Goal: Answer question/provide support

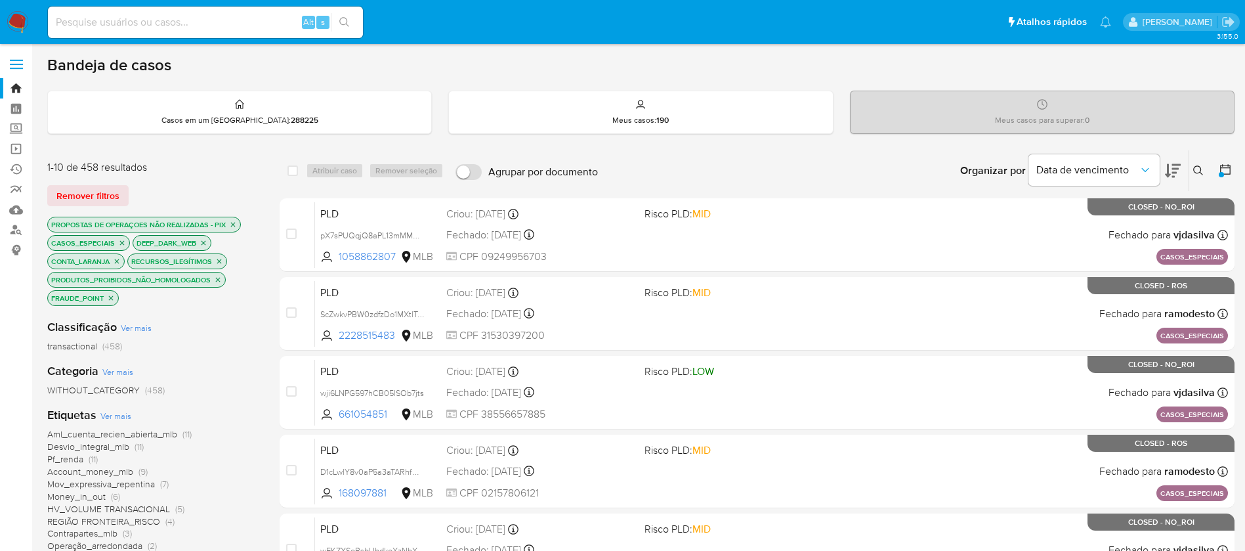
click at [15, 25] on img at bounding box center [18, 22] width 22 height 22
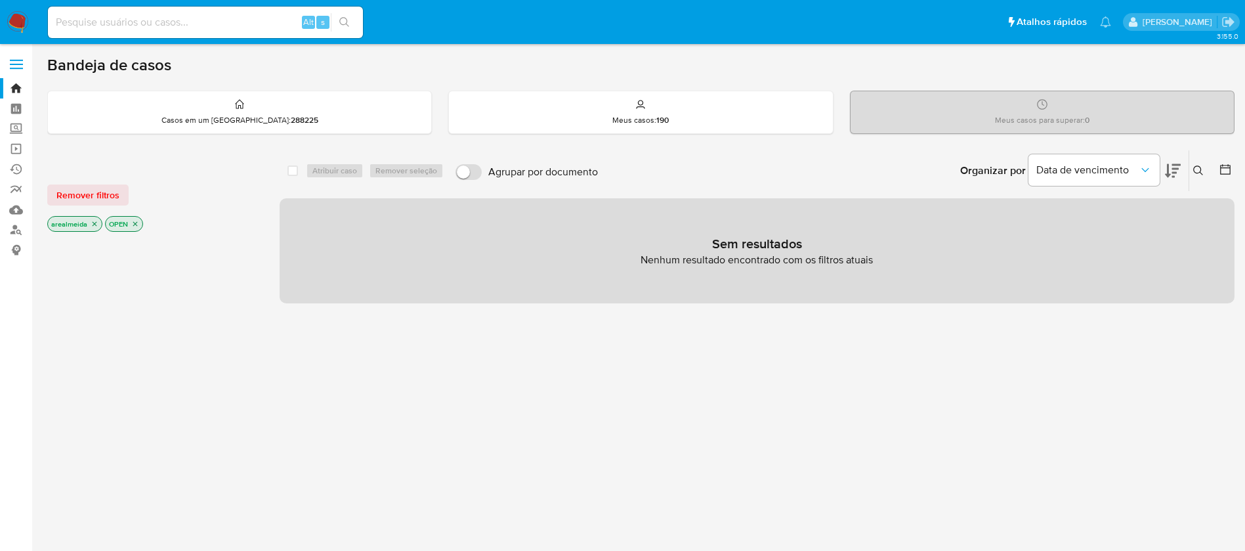
click at [96, 222] on icon "close-filter" at bounding box center [95, 224] width 8 height 8
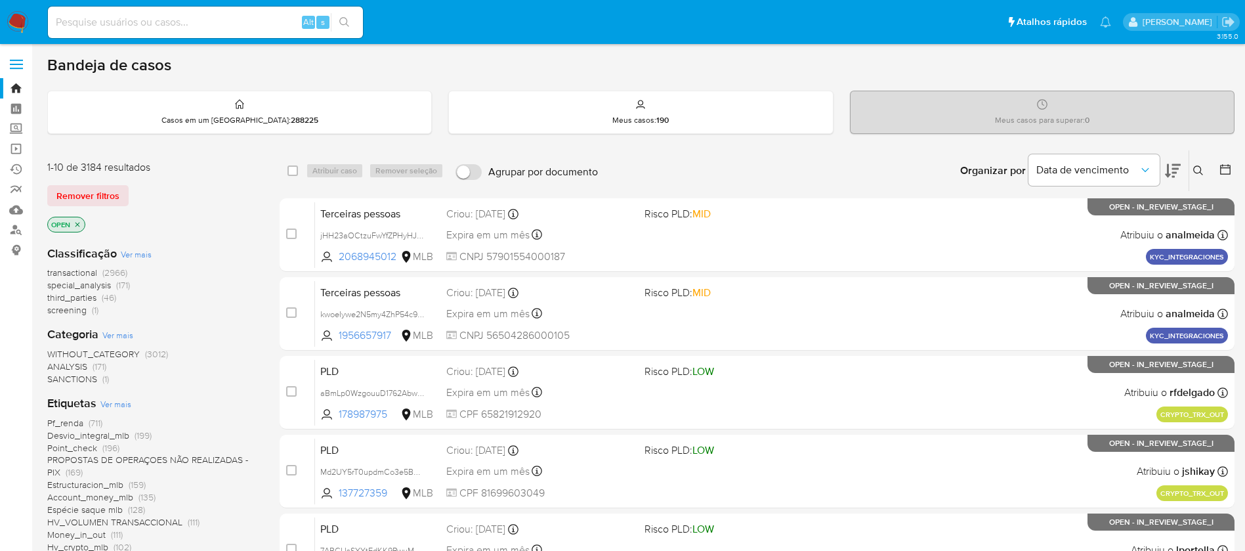
click at [79, 223] on icon "close-filter" at bounding box center [77, 224] width 8 height 8
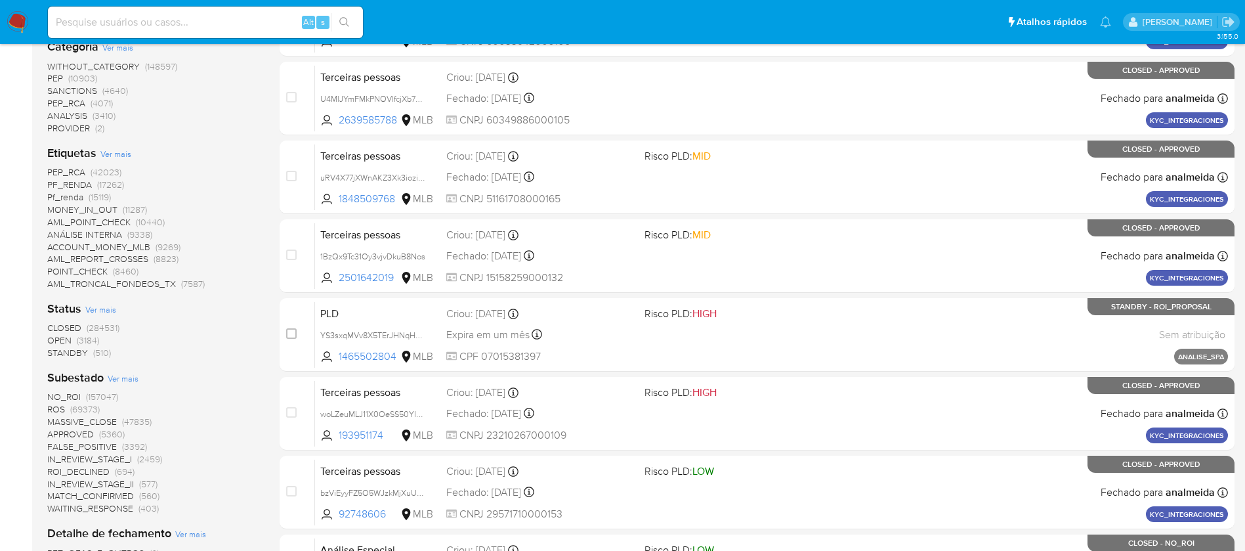
scroll to position [295, 0]
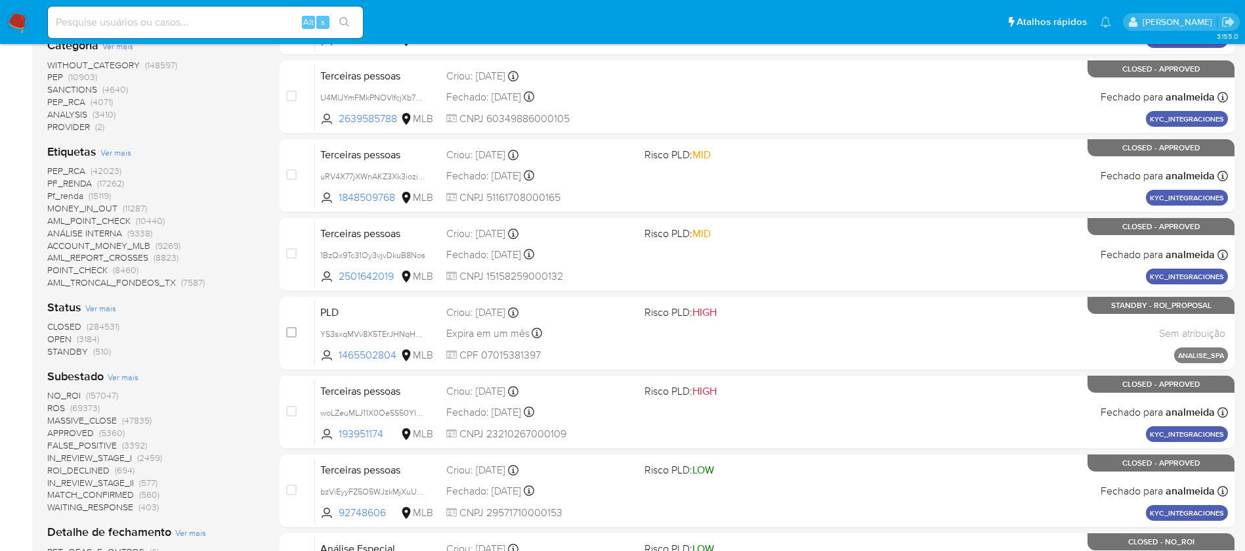
click at [60, 339] on span "OPEN" at bounding box center [59, 338] width 24 height 13
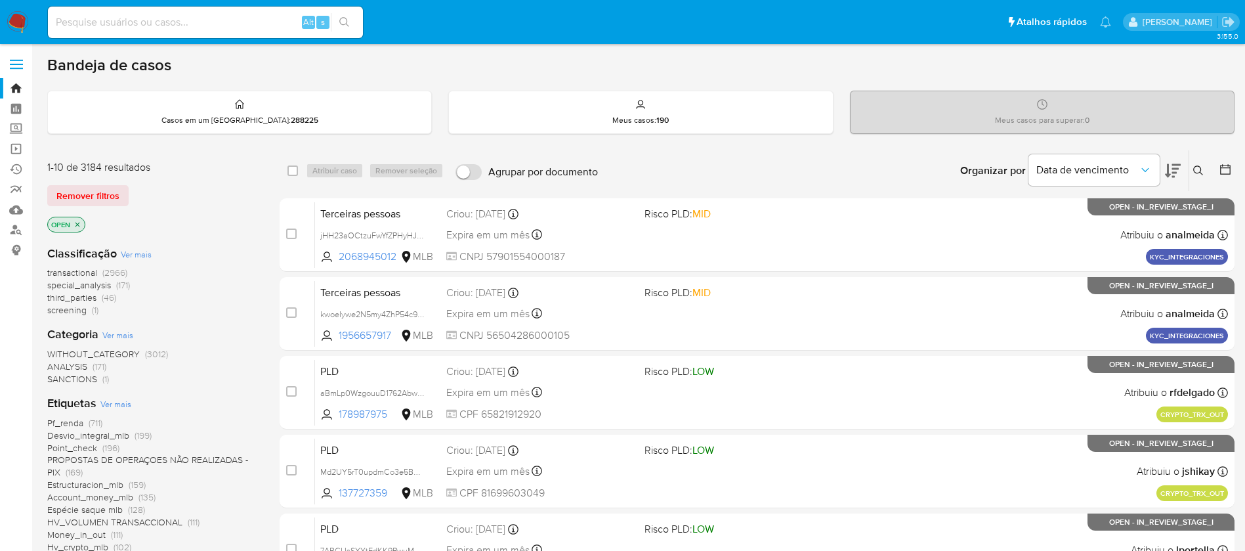
click at [79, 274] on span "transactional" at bounding box center [72, 272] width 50 height 13
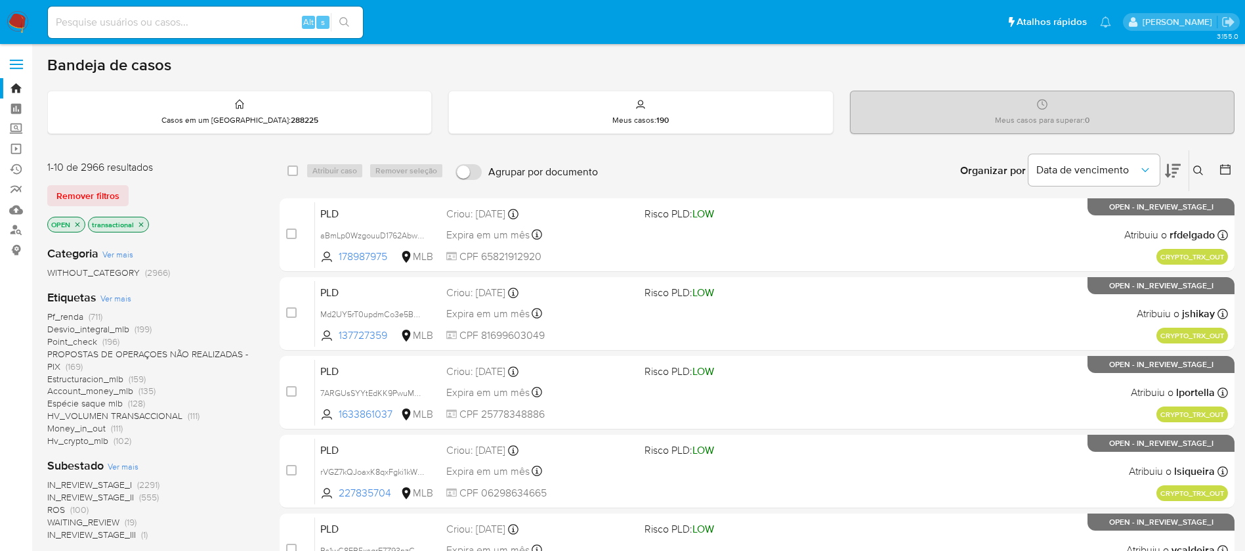
click at [1228, 165] on icon at bounding box center [1225, 169] width 10 height 10
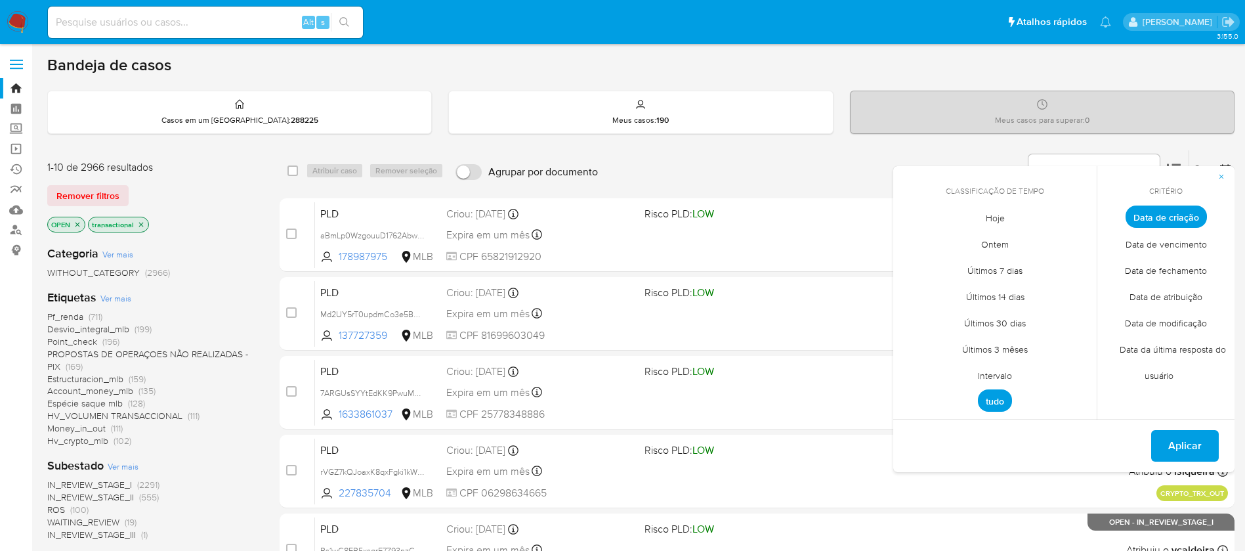
click at [1005, 371] on span "Intervalo" at bounding box center [995, 375] width 62 height 27
click at [910, 238] on icon "Mes anterior" at bounding box center [914, 241] width 16 height 16
click at [942, 287] on button "1" at bounding box center [942, 289] width 21 height 21
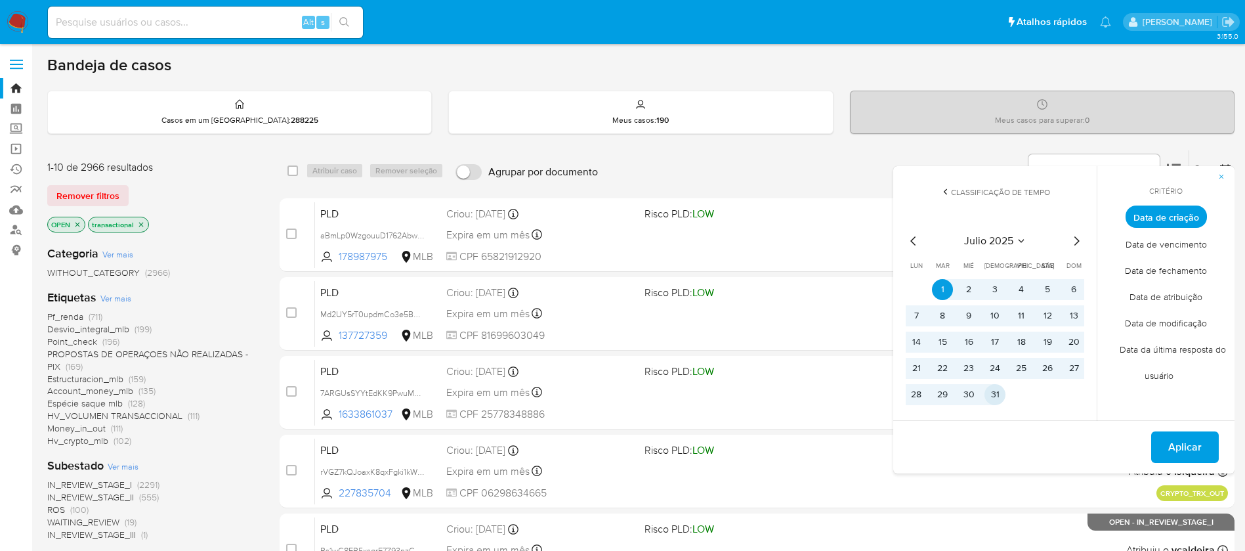
click at [997, 393] on button "31" at bounding box center [994, 394] width 21 height 21
click at [1187, 441] on span "Aplicar" at bounding box center [1184, 446] width 33 height 29
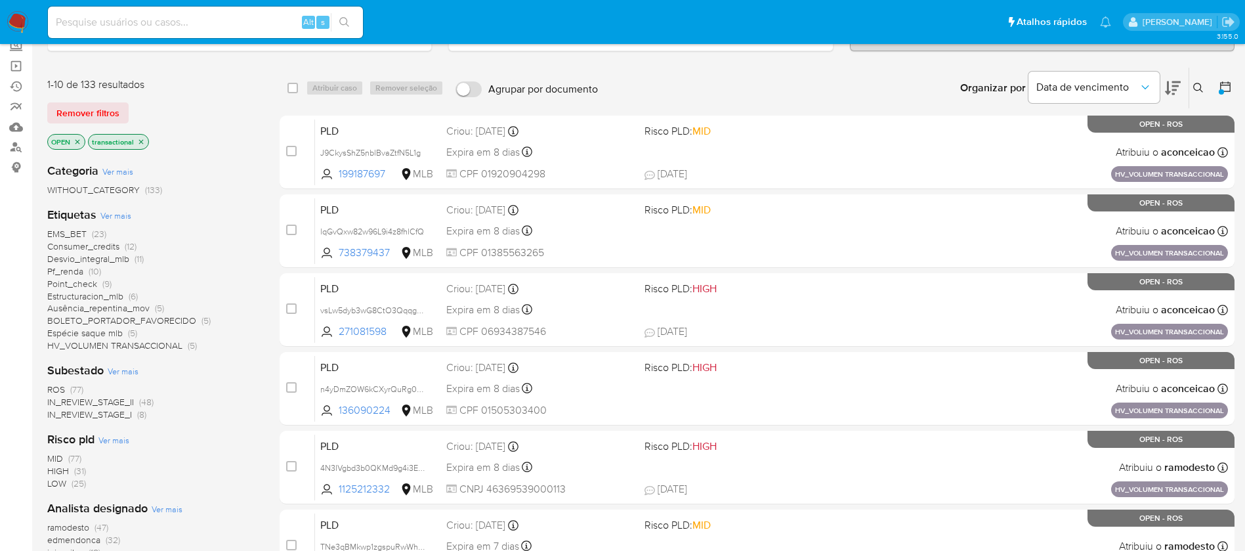
scroll to position [197, 0]
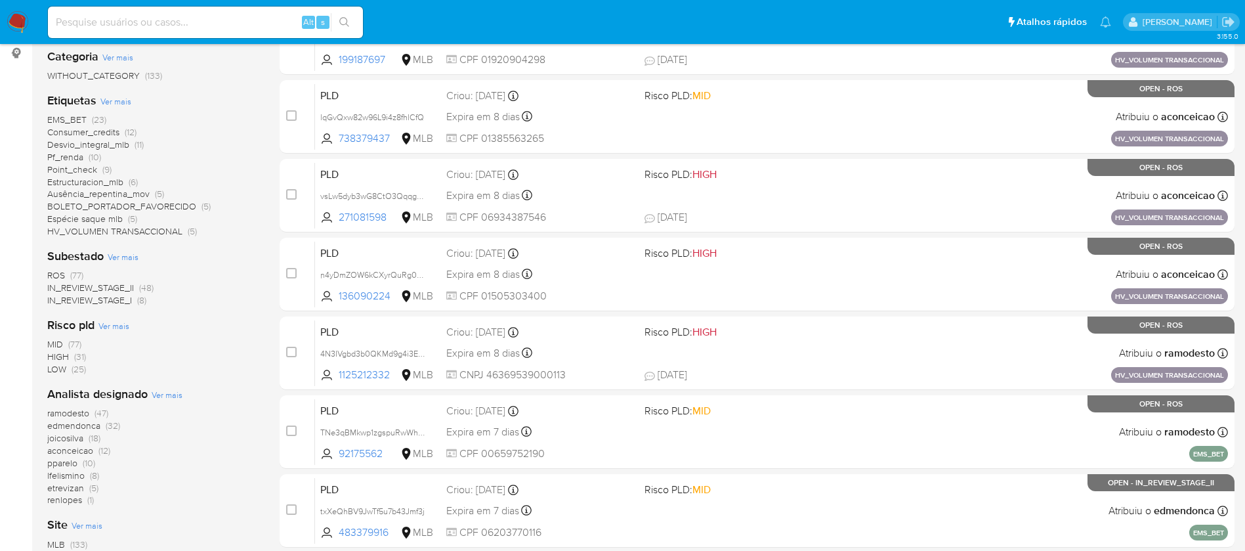
click at [114, 302] on span "IN_REVIEW_STAGE_I" at bounding box center [89, 299] width 85 height 13
